Goal: Task Accomplishment & Management: Manage account settings

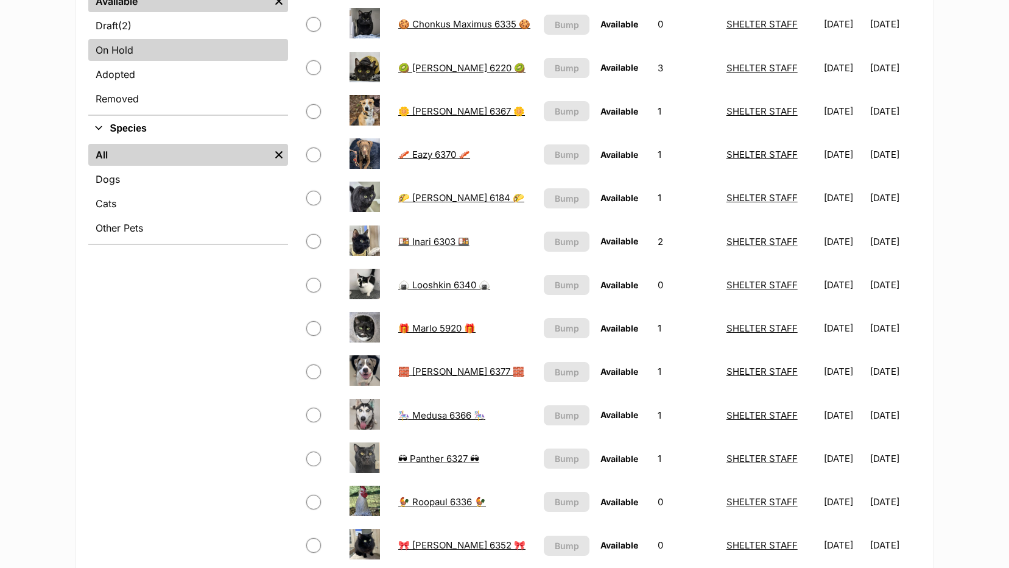
click at [119, 44] on link "On Hold" at bounding box center [188, 50] width 200 height 22
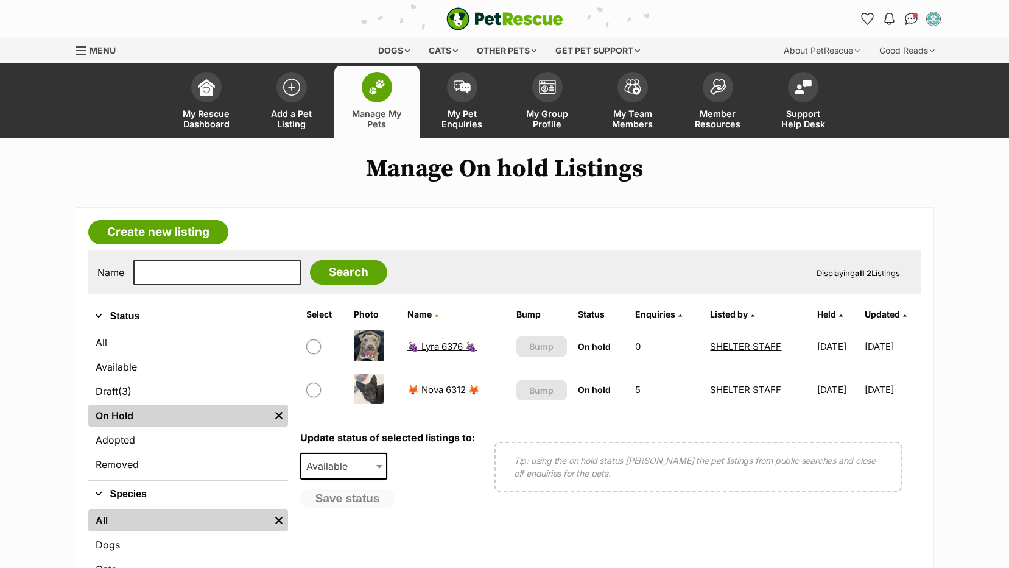
click at [443, 386] on link "🦊 Nova 6312 🦊" at bounding box center [443, 390] width 72 height 12
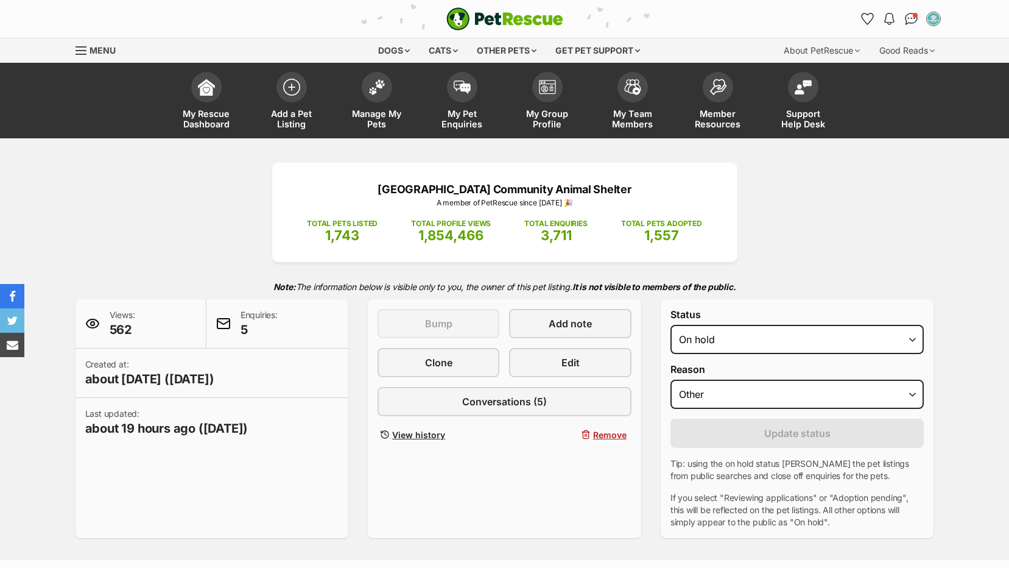
select select "other"
click at [670, 325] on select "Draft - not available as listing has enquires Available On hold Adopted" at bounding box center [797, 339] width 254 height 29
drag, startPoint x: 753, startPoint y: 329, endPoint x: 736, endPoint y: 341, distance: 20.6
click at [753, 329] on select "Draft - not available as listing has enquires Available On hold Adopted" at bounding box center [797, 339] width 254 height 29
select select "active"
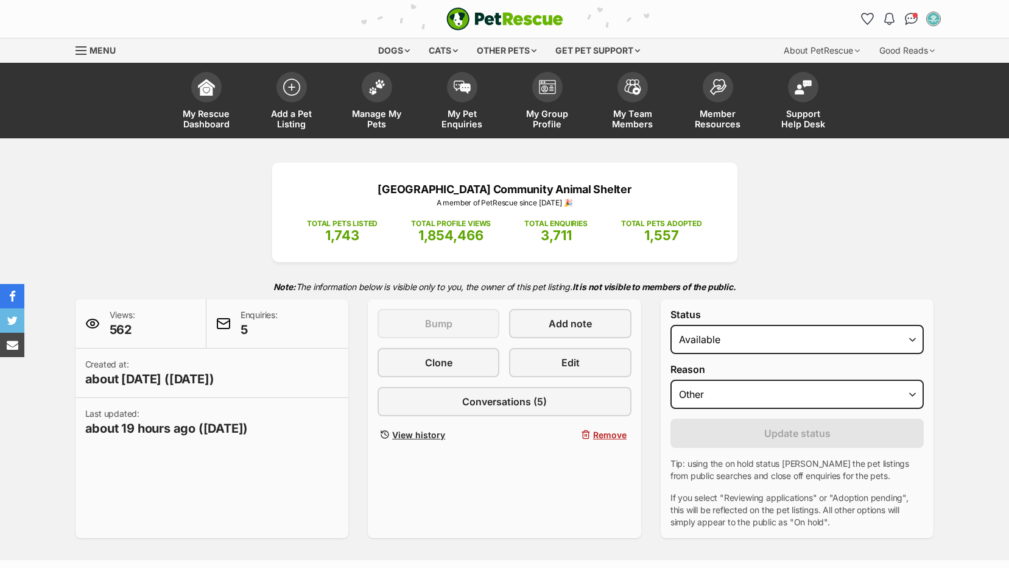
click at [670, 325] on select "Draft - not available as listing has enquires Available On hold Adopted" at bounding box center [797, 339] width 254 height 29
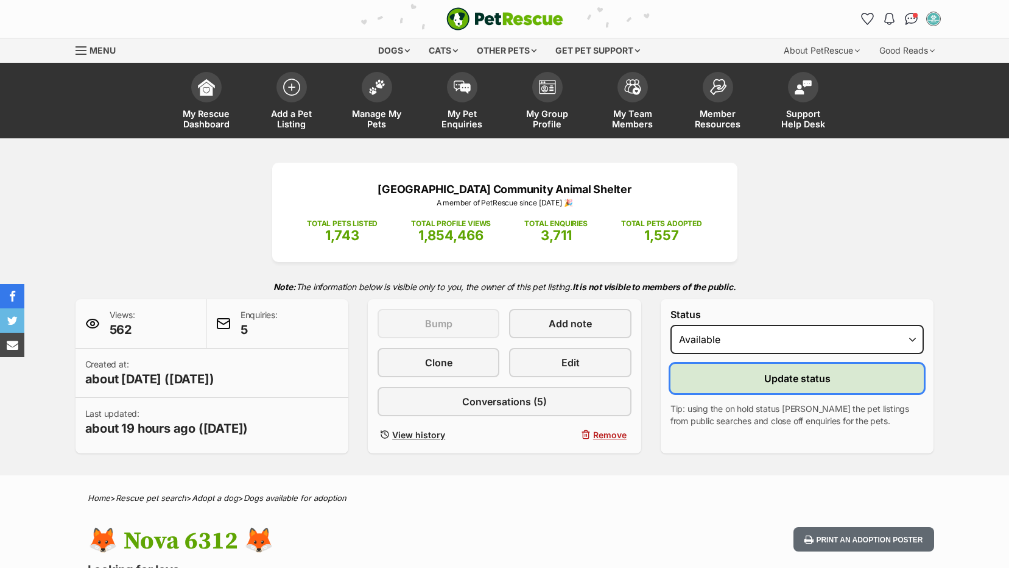
click at [714, 381] on button "Update status" at bounding box center [797, 378] width 254 height 29
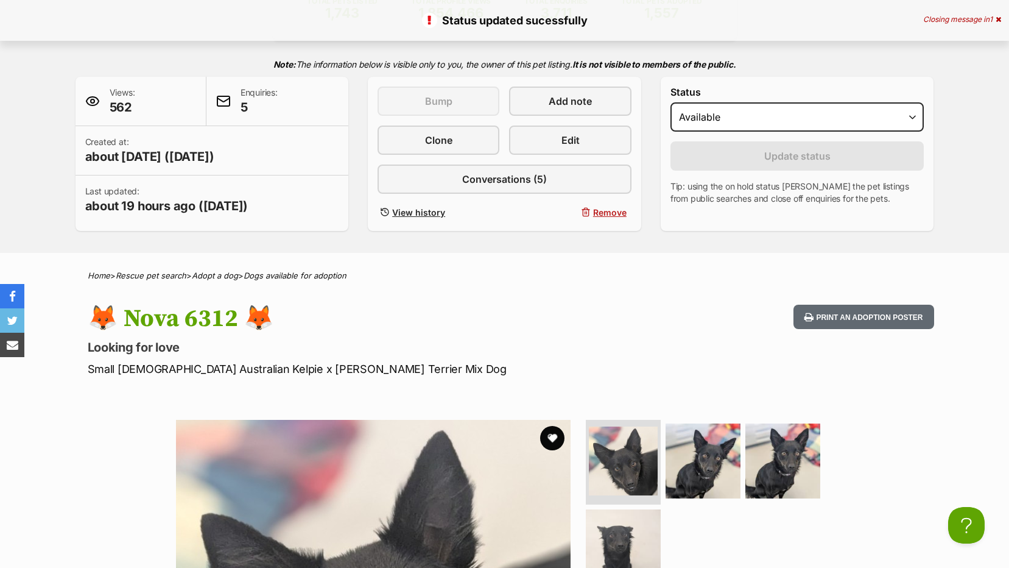
scroll to position [61, 0]
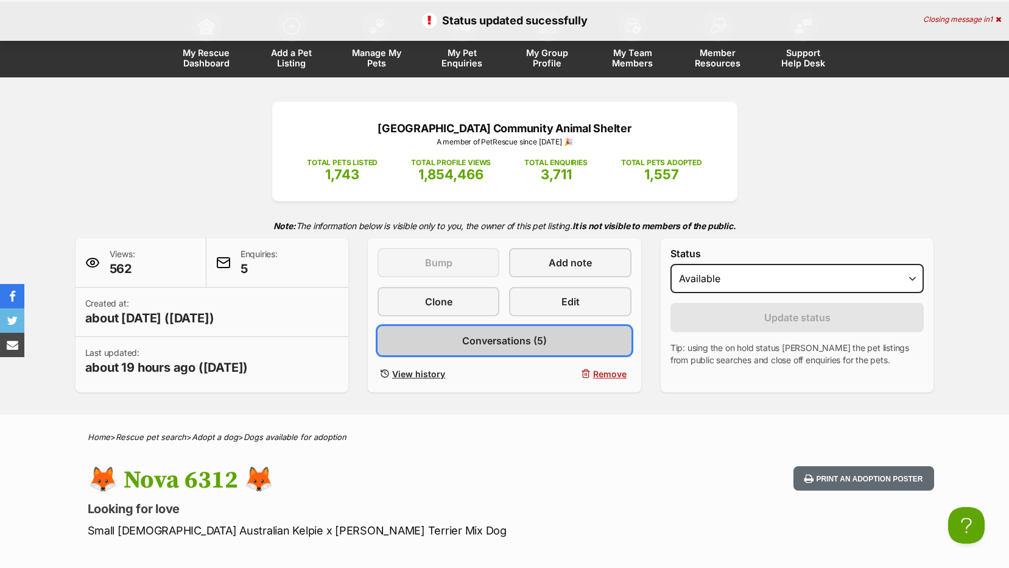
click at [471, 340] on span "Conversations (5)" at bounding box center [504, 340] width 85 height 15
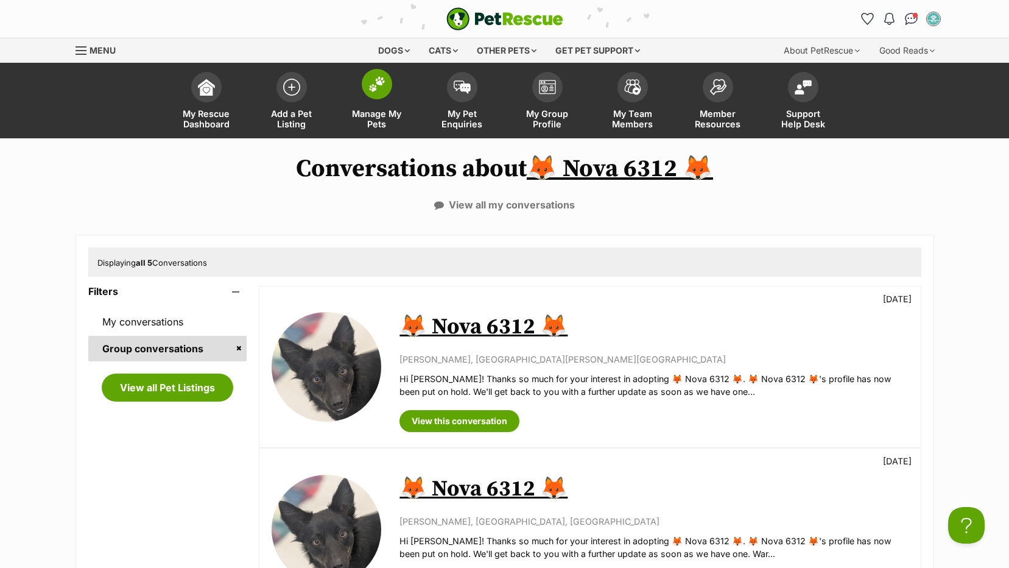
click at [382, 121] on span "Manage My Pets" at bounding box center [377, 118] width 55 height 21
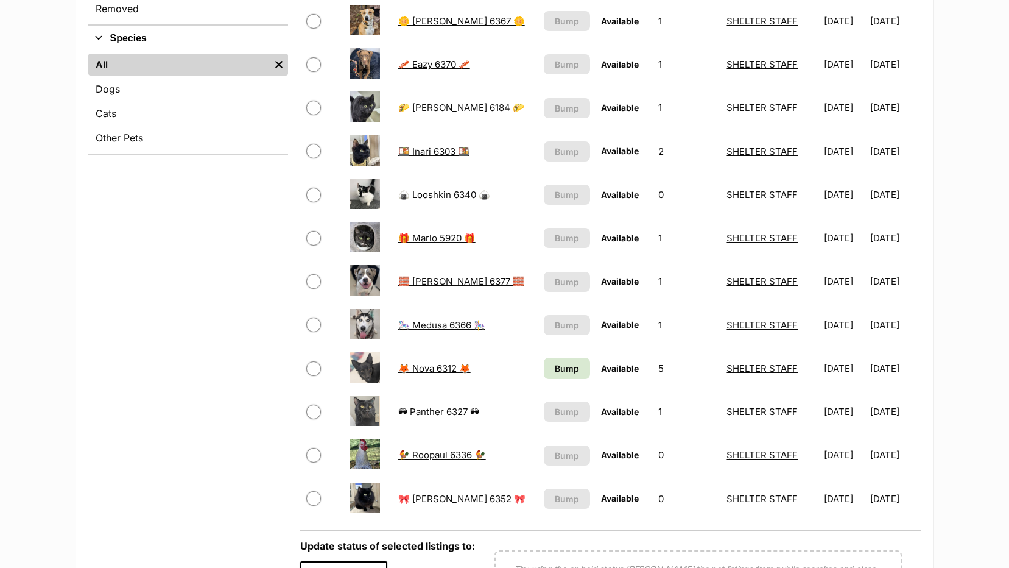
scroll to position [609, 0]
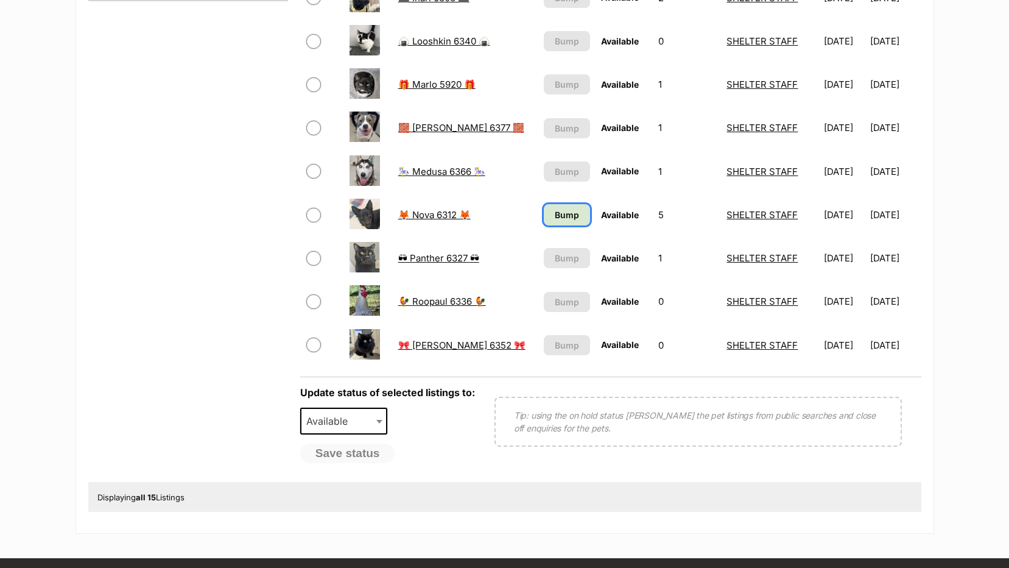
click at [558, 214] on span "Bump" at bounding box center [567, 214] width 24 height 13
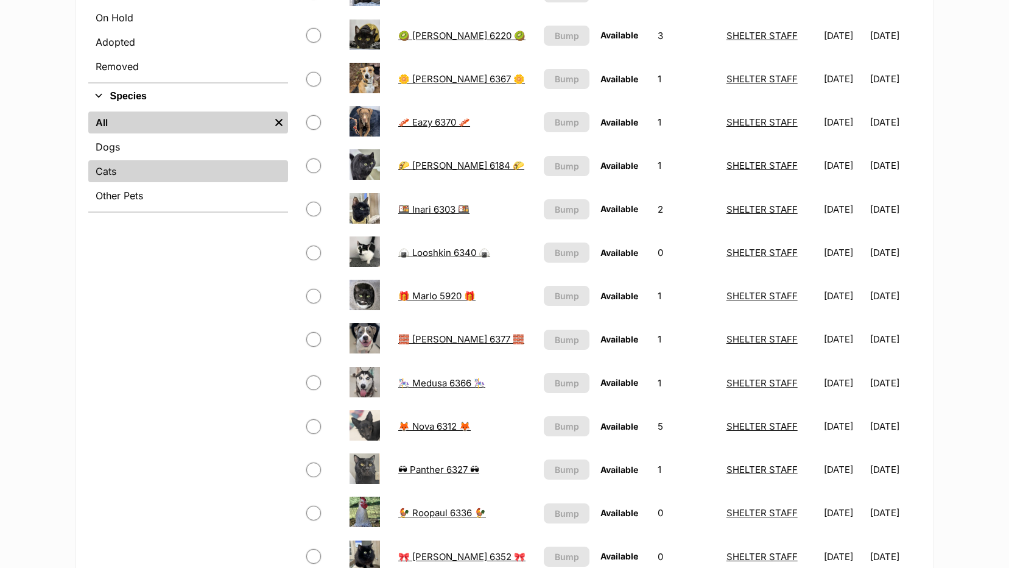
scroll to position [365, 0]
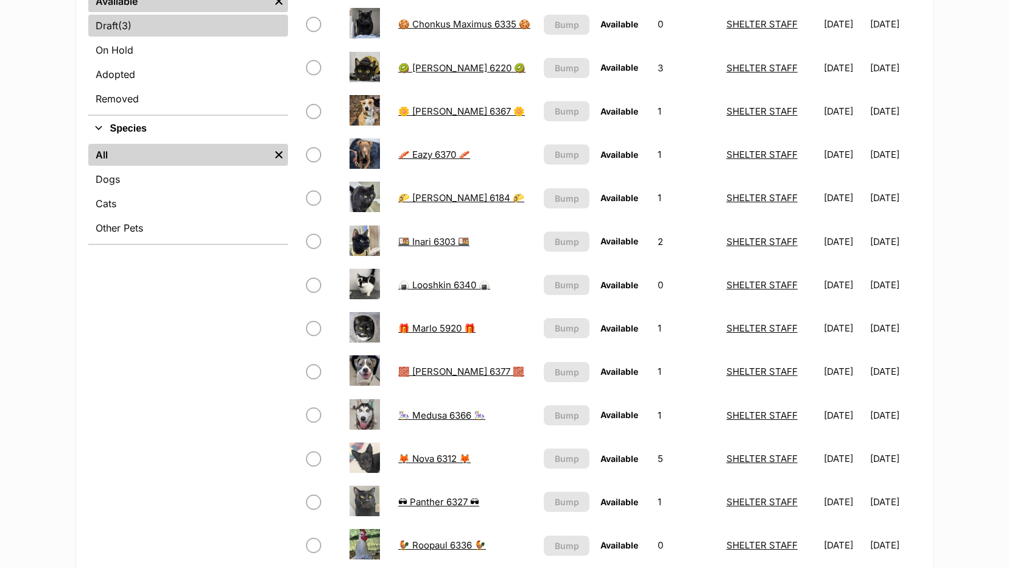
click at [116, 33] on link "Draft (3) Items" at bounding box center [188, 26] width 200 height 22
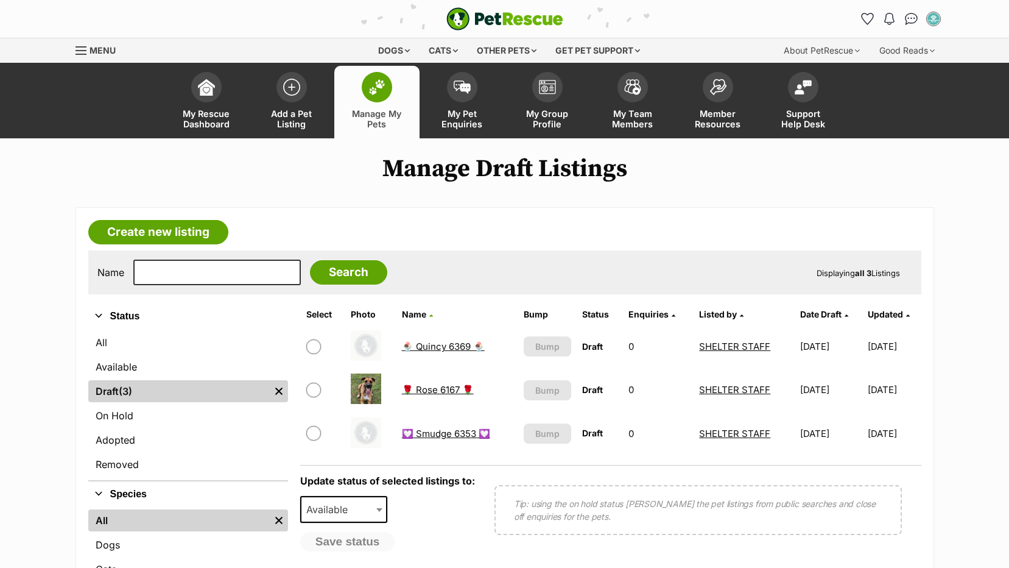
click at [379, 113] on span "Manage My Pets" at bounding box center [377, 118] width 55 height 21
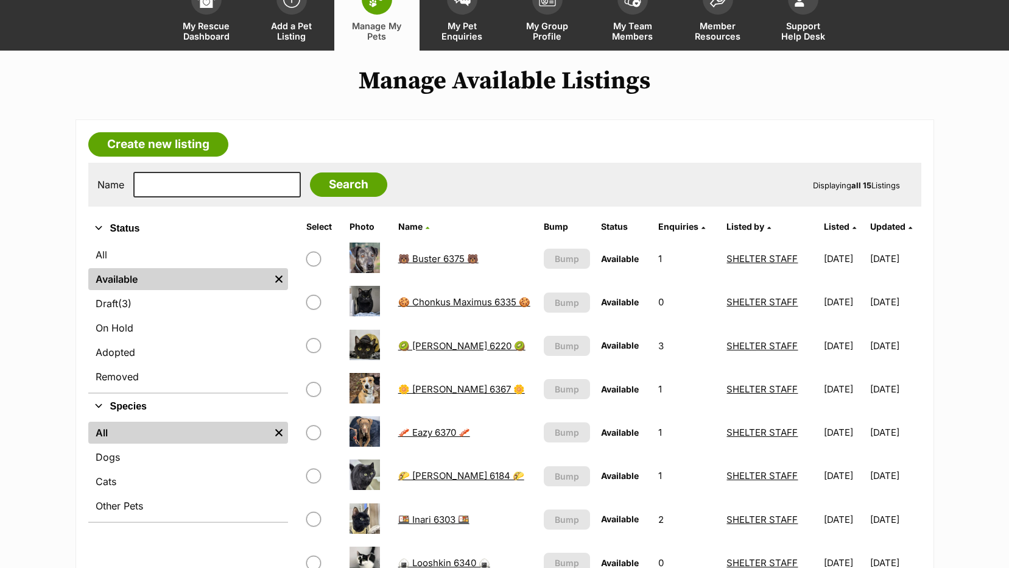
scroll to position [304, 0]
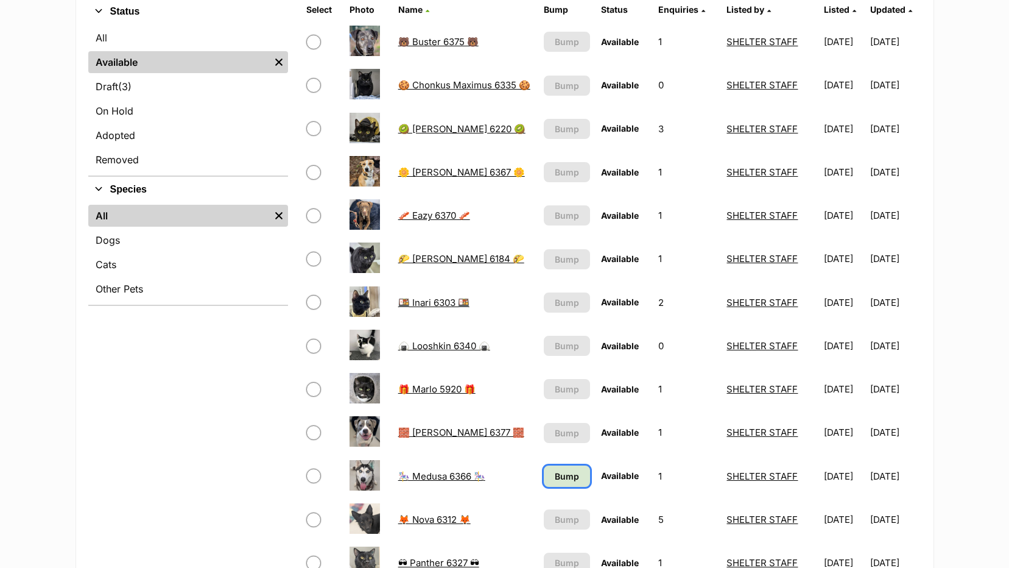
click at [561, 476] on span "Bump" at bounding box center [567, 475] width 24 height 13
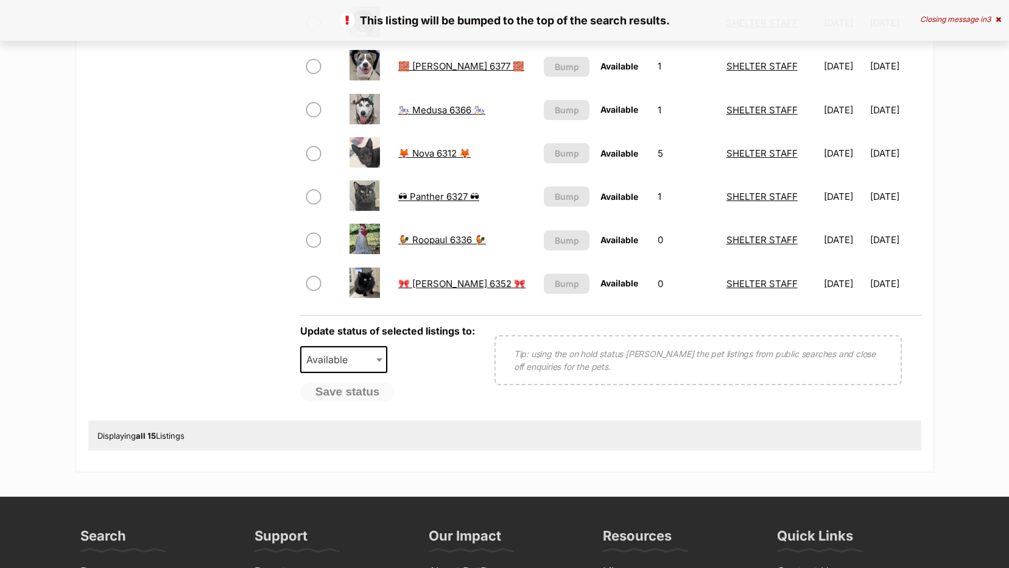
scroll to position [670, 0]
